Goal: Information Seeking & Learning: Understand process/instructions

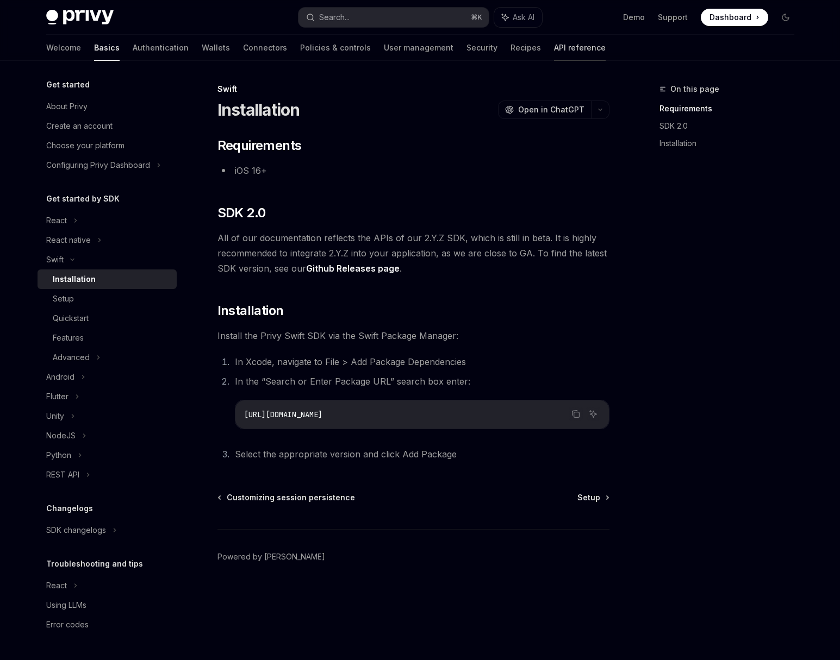
click at [554, 48] on link "API reference" at bounding box center [580, 48] width 52 height 26
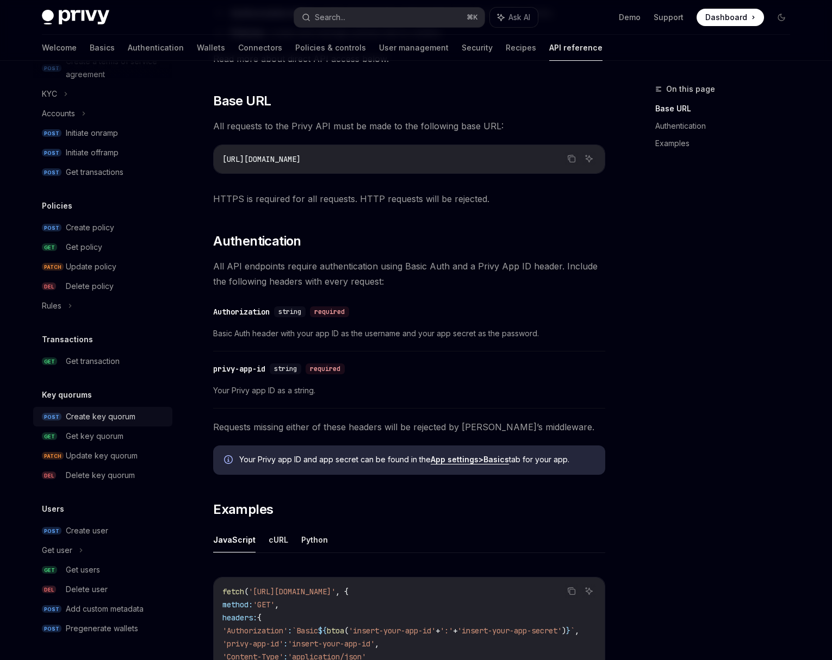
scroll to position [494, 0]
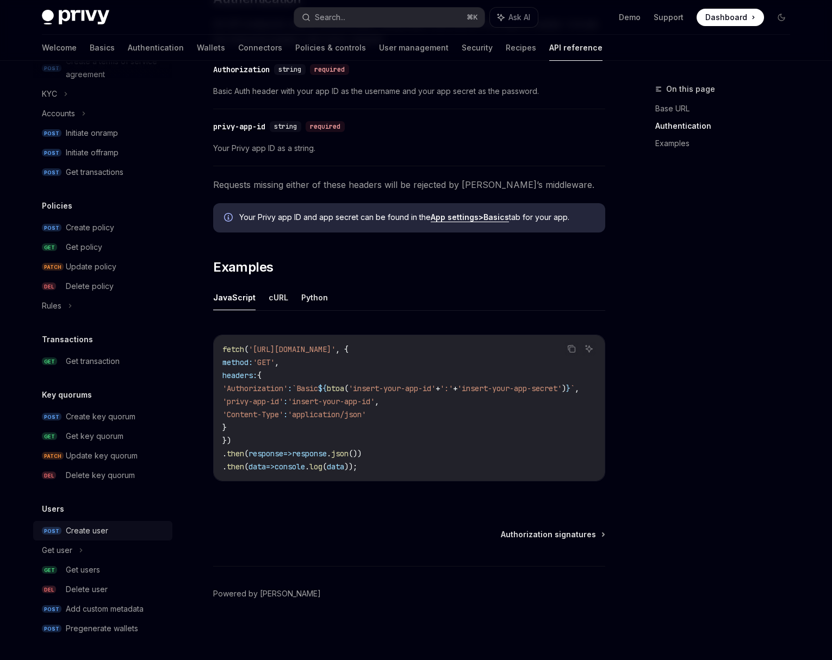
click at [93, 527] on div "Create user" at bounding box center [87, 531] width 42 height 13
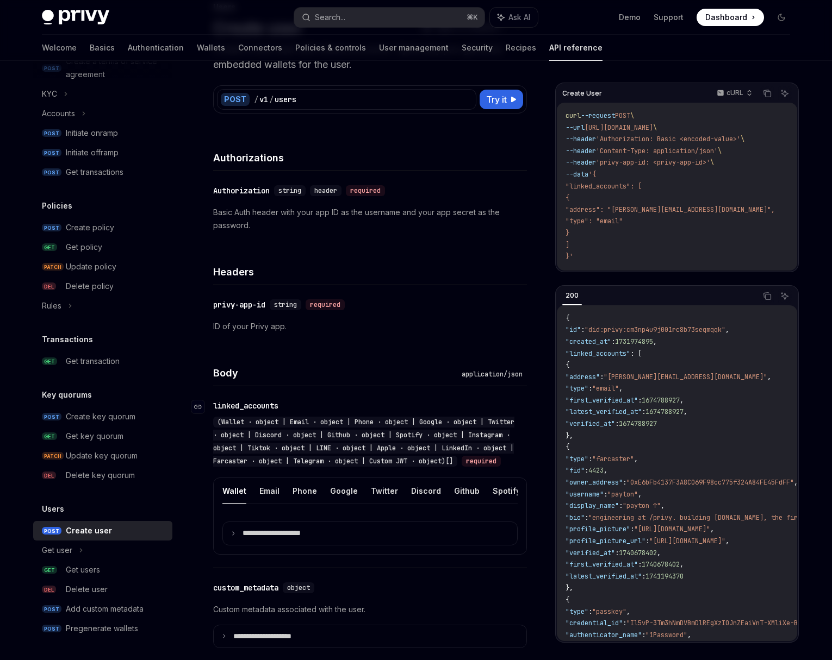
scroll to position [96, 0]
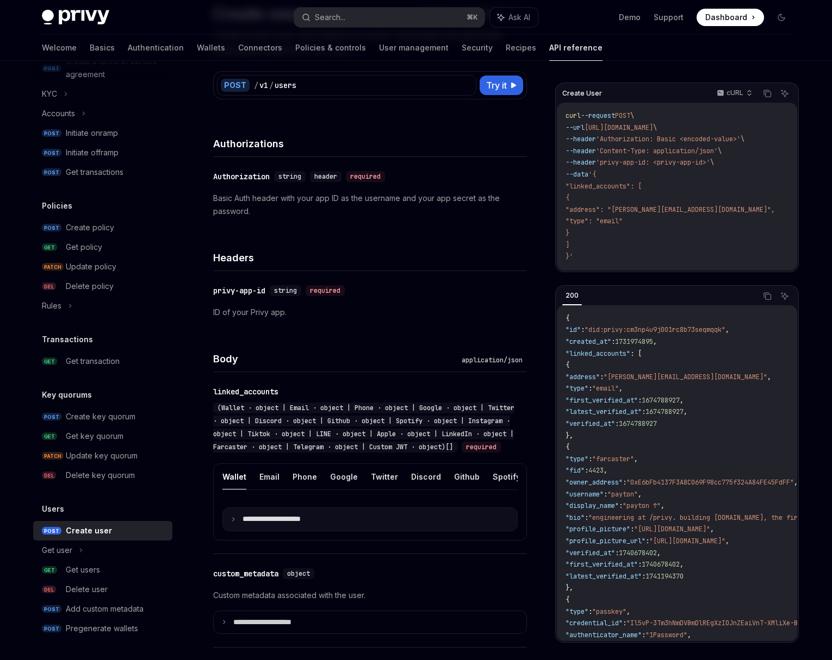
click at [234, 522] on icon at bounding box center [232, 519] width 5 height 5
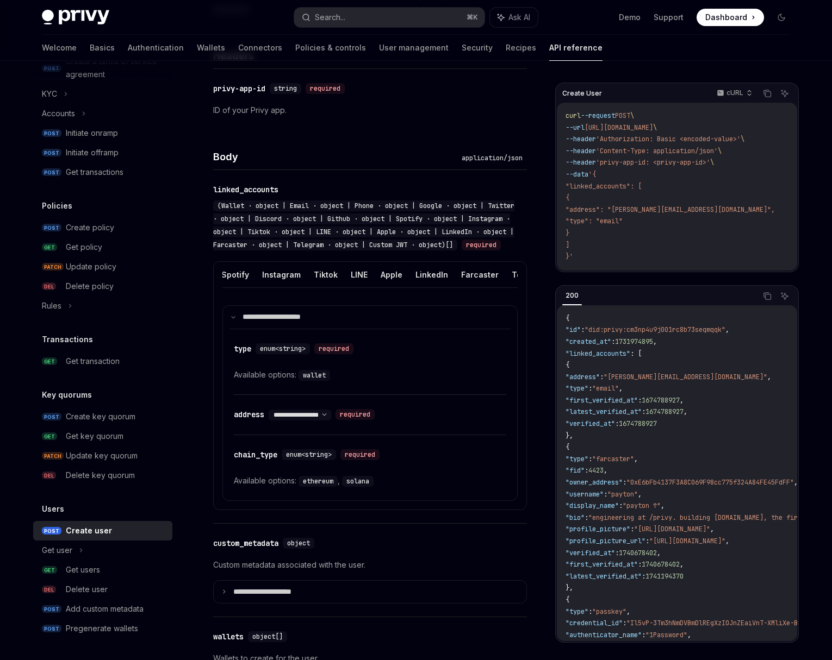
scroll to position [0, 344]
click at [489, 287] on button "Custom JWT" at bounding box center [513, 275] width 49 height 26
type textarea "*"
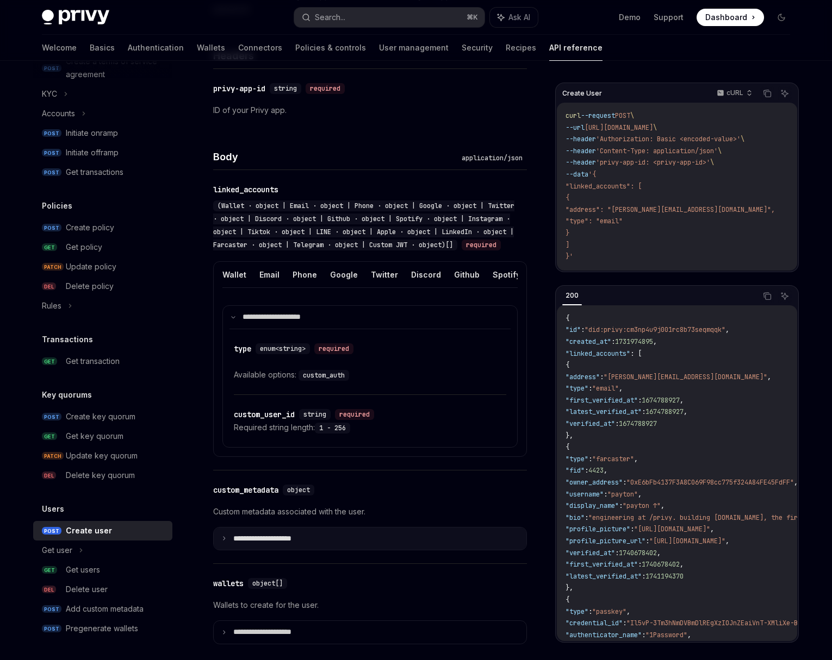
click at [222, 541] on icon at bounding box center [223, 538] width 5 height 5
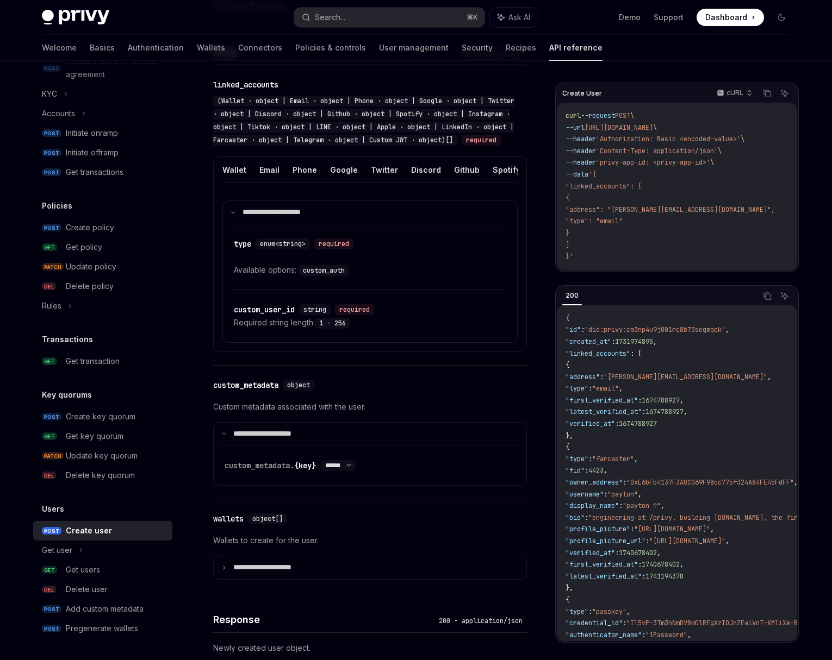
scroll to position [417, 0]
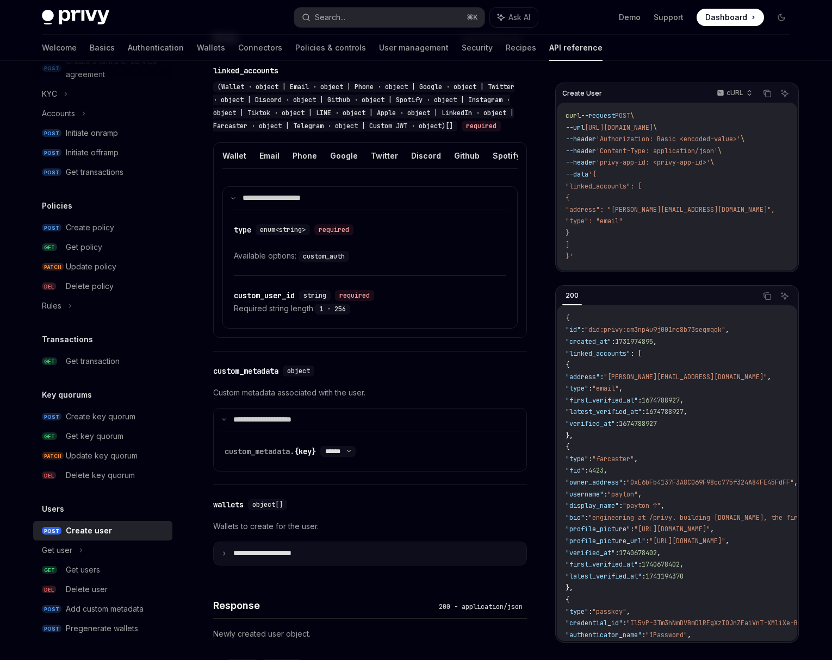
click at [224, 557] on icon at bounding box center [223, 553] width 5 height 5
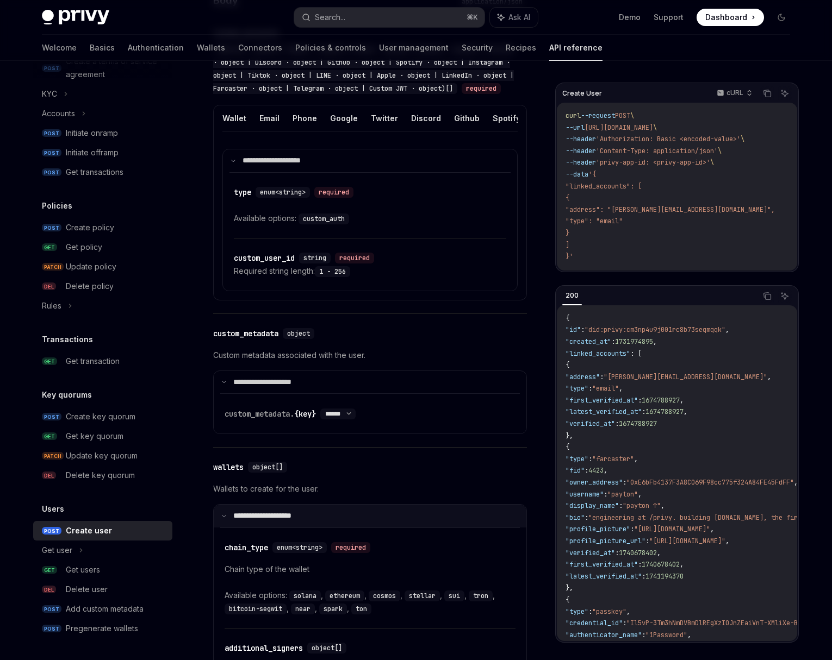
scroll to position [462, 0]
